Goal: Information Seeking & Learning: Understand process/instructions

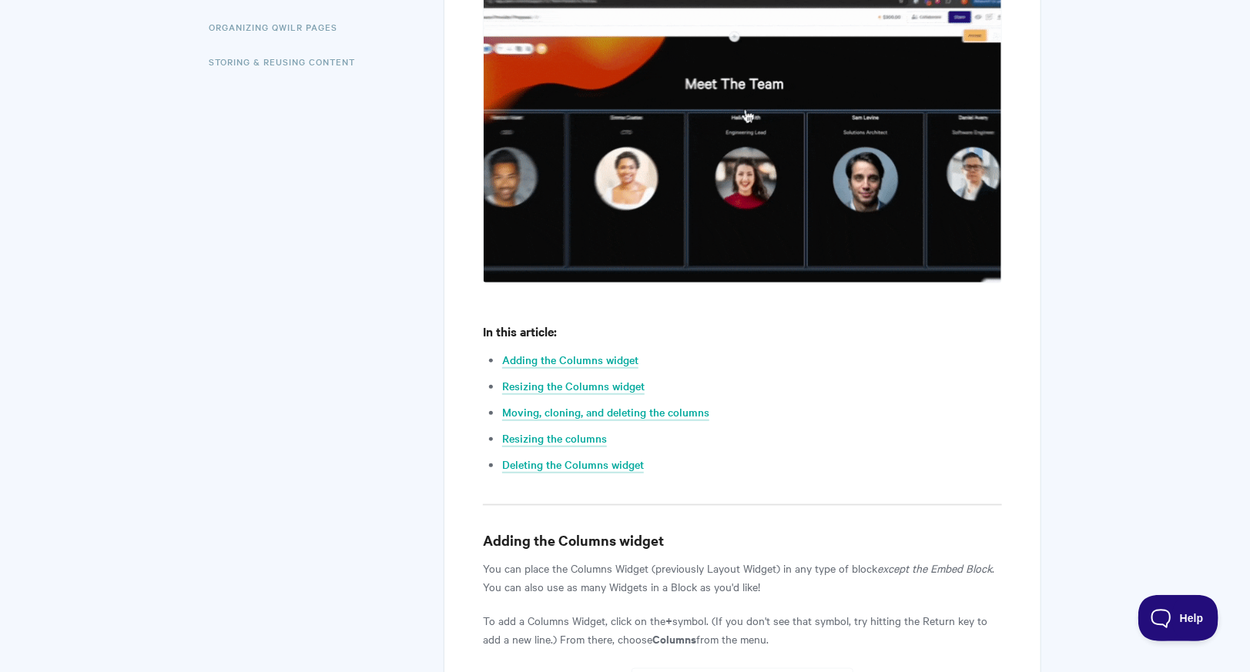
scroll to position [616, 0]
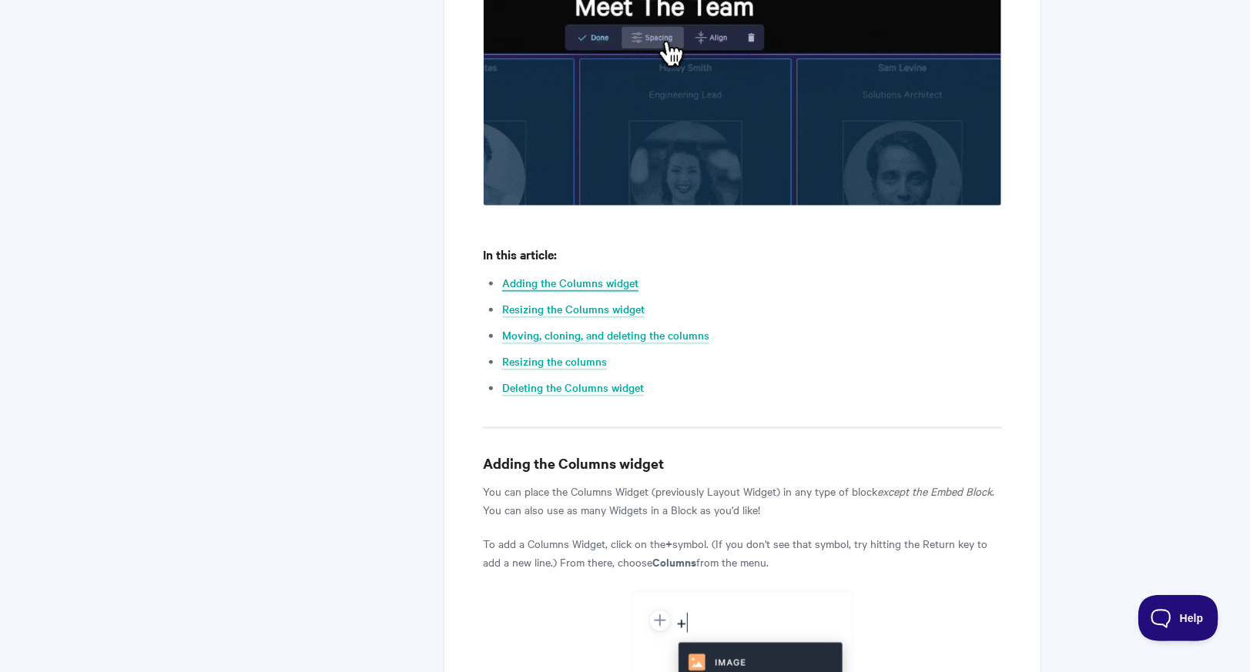
click at [582, 279] on link "Adding the Columns widget" at bounding box center [570, 283] width 136 height 17
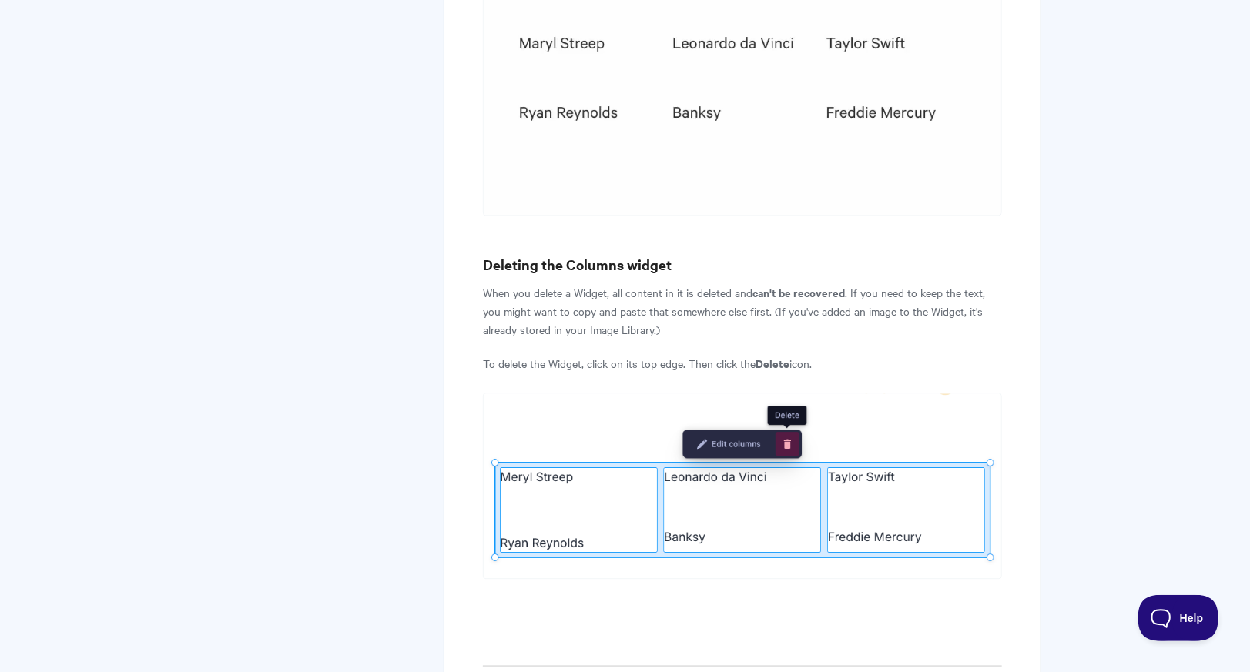
scroll to position [4741, 0]
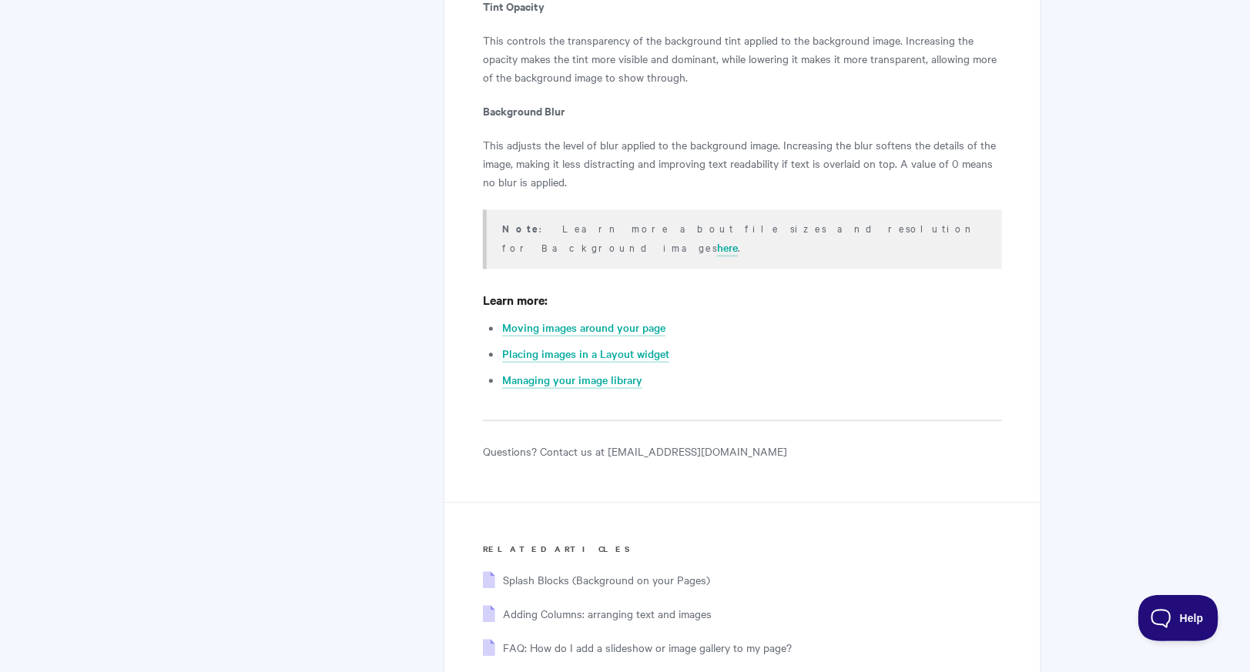
scroll to position [10375, 0]
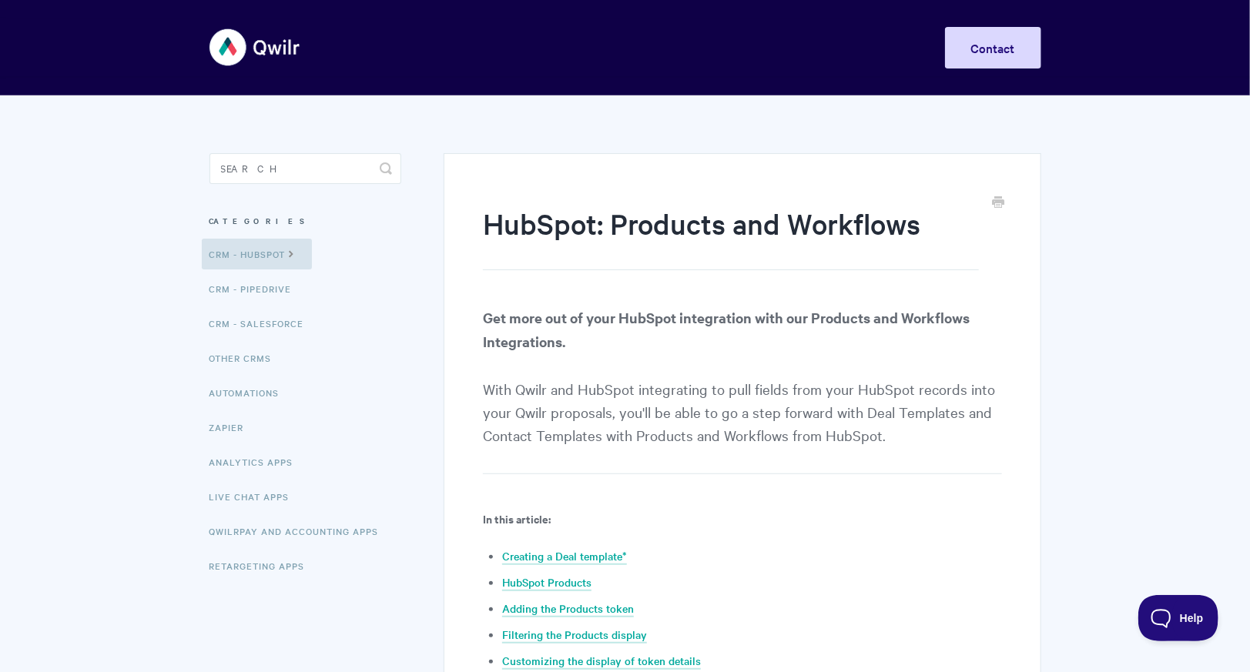
scroll to position [154, 0]
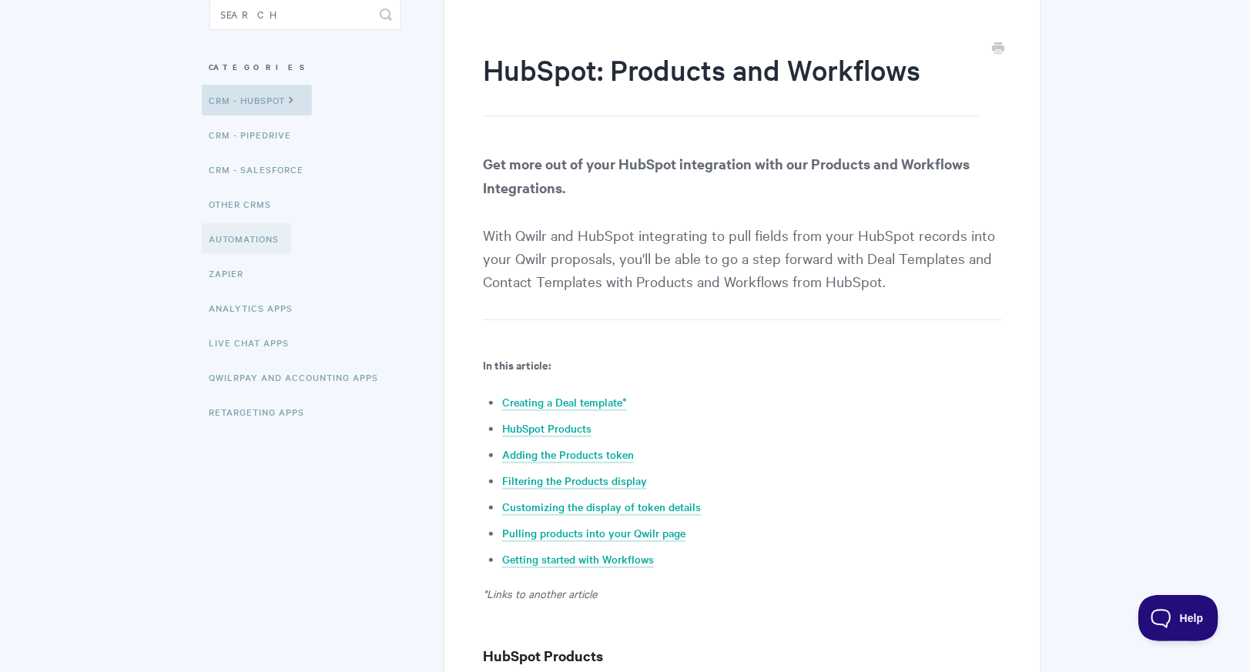
click at [245, 233] on link "Automations" at bounding box center [246, 238] width 89 height 31
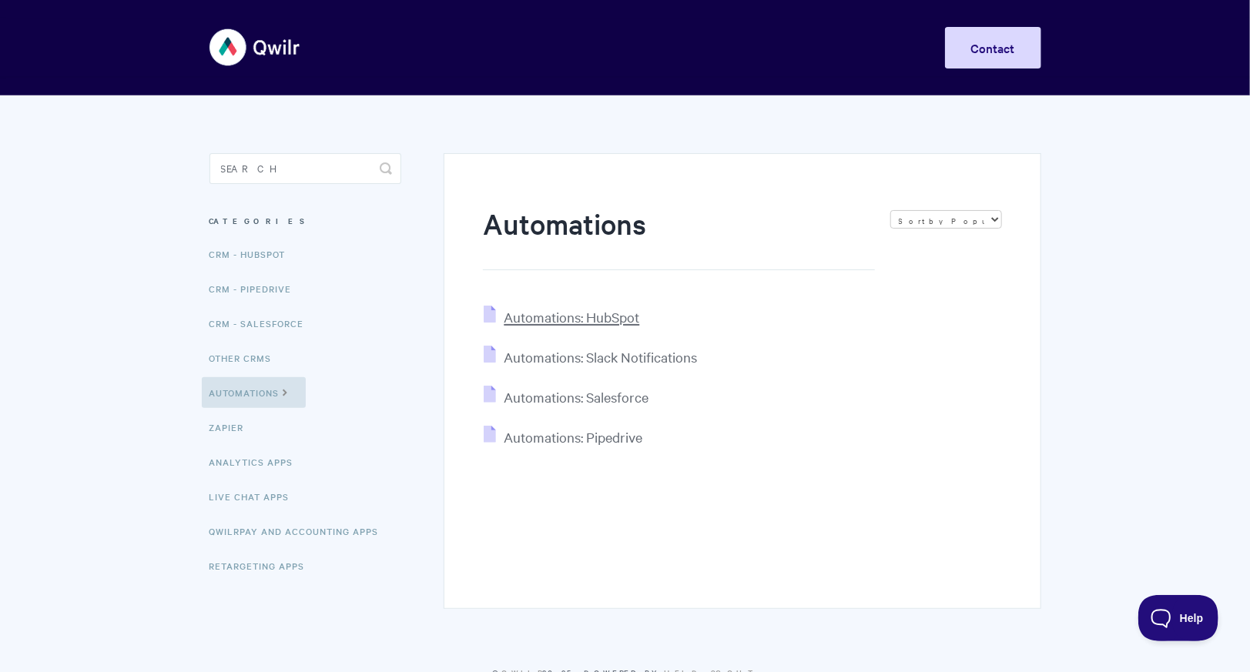
click at [602, 322] on span "Automations: HubSpot" at bounding box center [572, 317] width 136 height 18
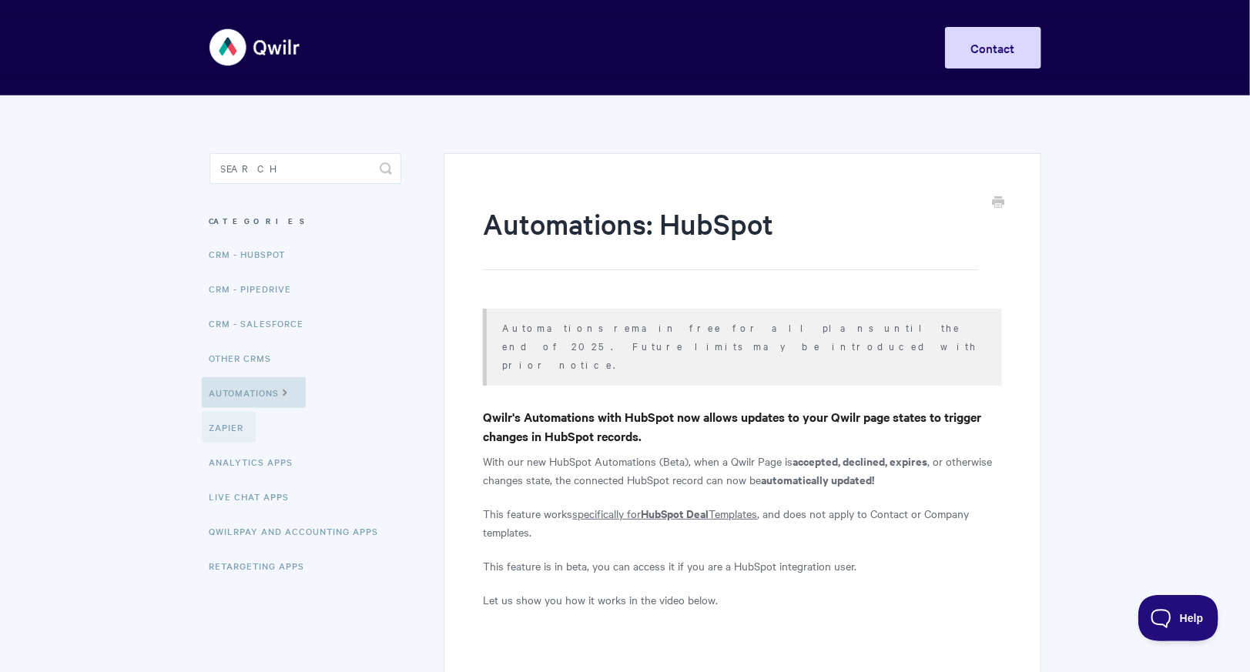
click at [228, 429] on link "Zapier" at bounding box center [229, 427] width 54 height 31
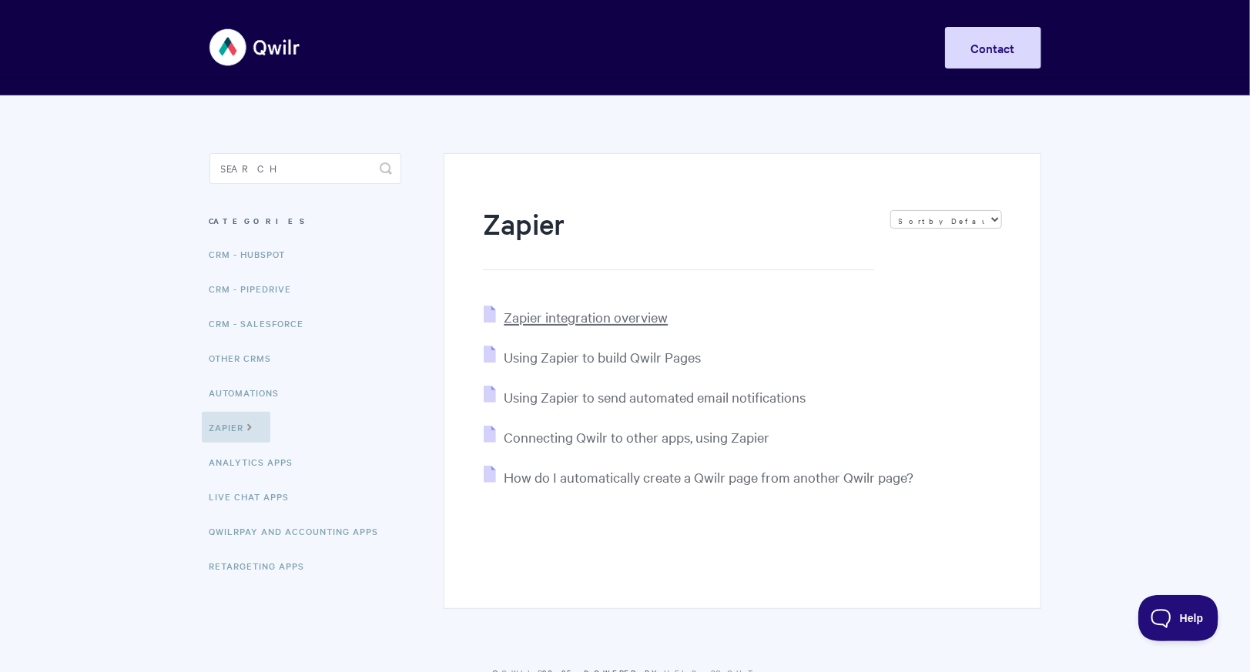
click at [582, 315] on span "Zapier integration overview" at bounding box center [586, 317] width 164 height 18
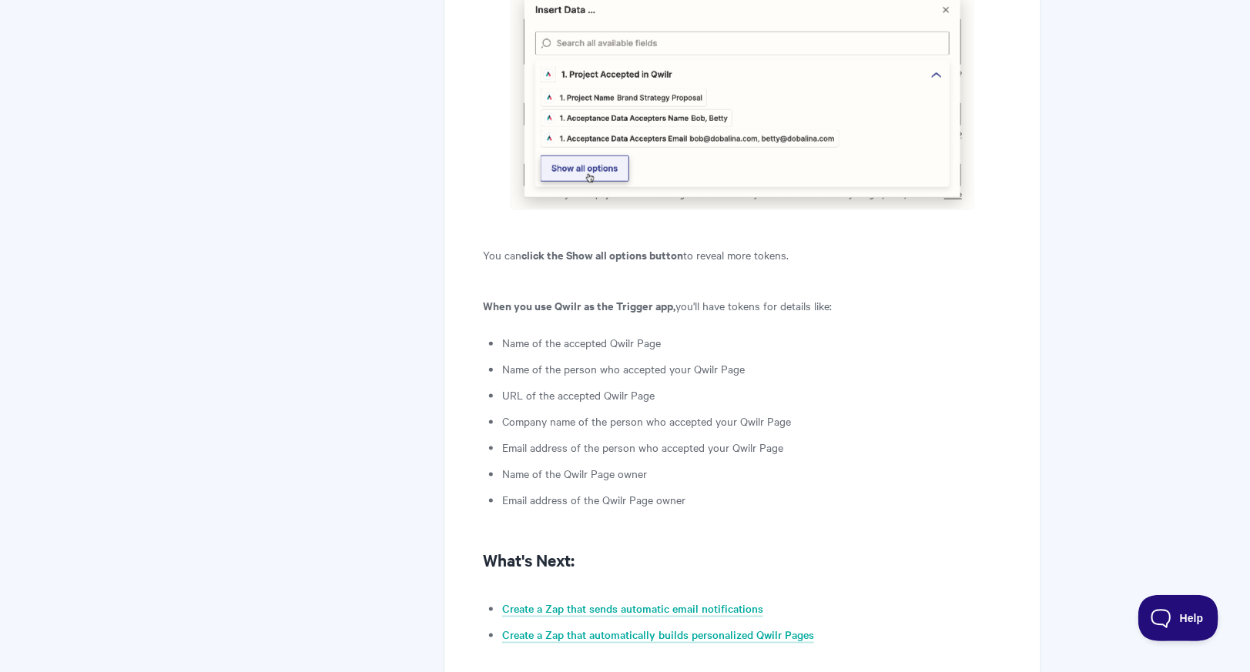
scroll to position [3816, 0]
